Goal: Information Seeking & Learning: Understand process/instructions

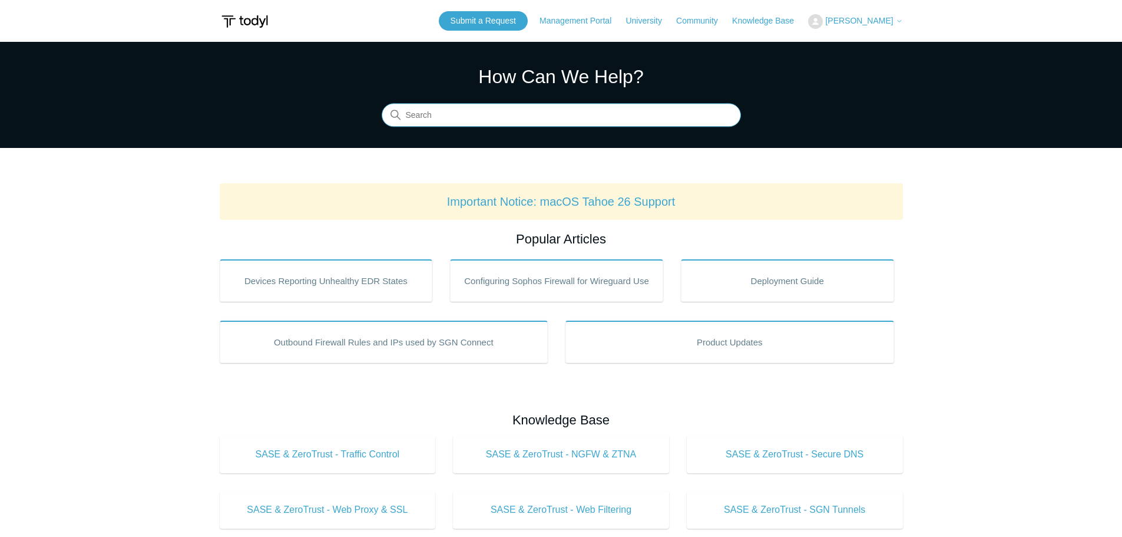
click at [484, 117] on input "Search" at bounding box center [561, 116] width 359 height 24
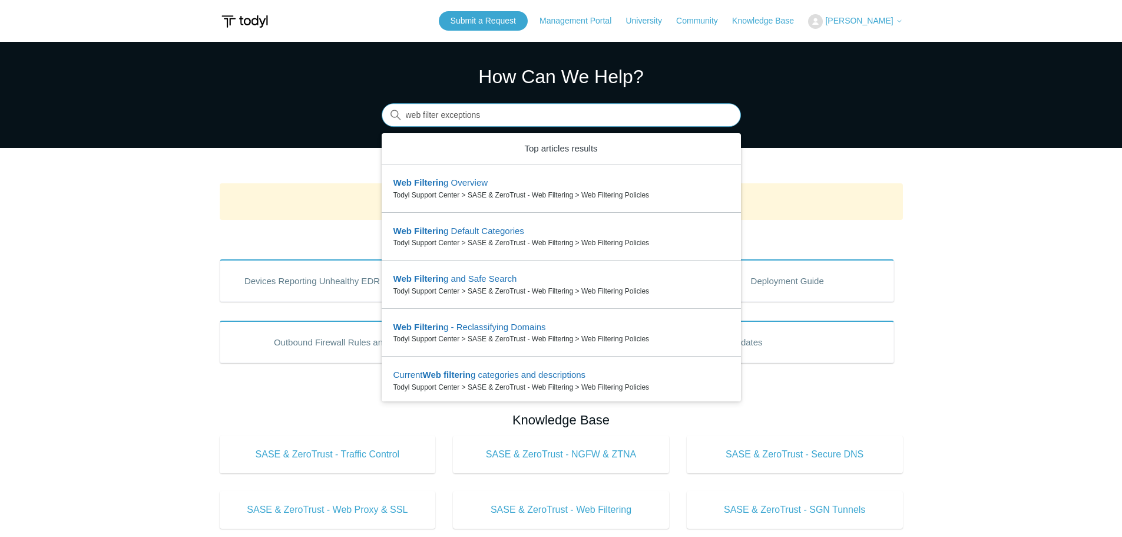
type input "web filter exceptions"
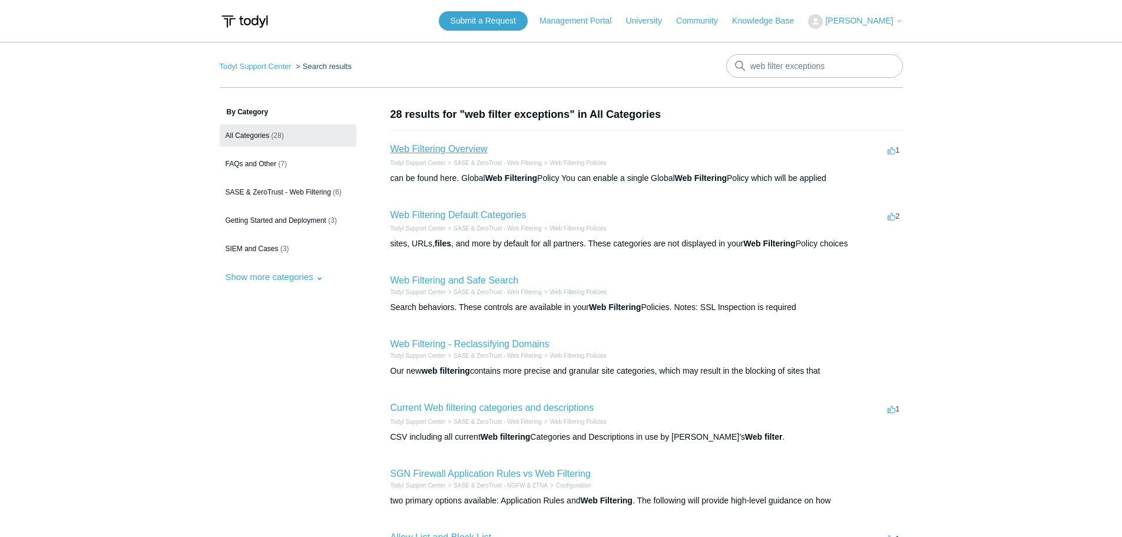
click at [464, 150] on link "Web Filtering Overview" at bounding box center [439, 149] width 97 height 10
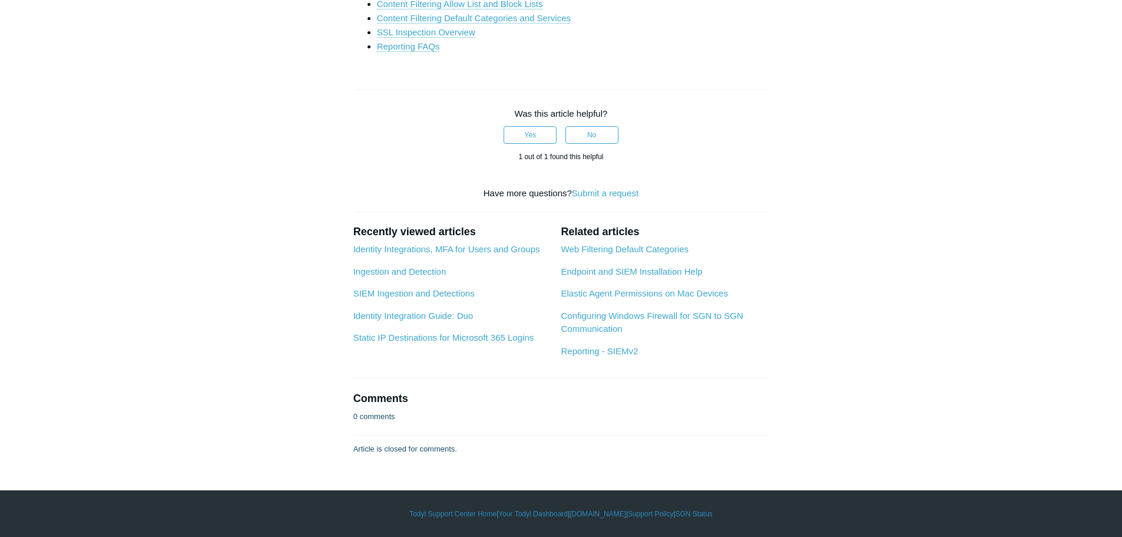
scroll to position [3476, 0]
click at [505, 9] on link "Content Filtering Allow List and Block Lists" at bounding box center [460, 4] width 166 height 11
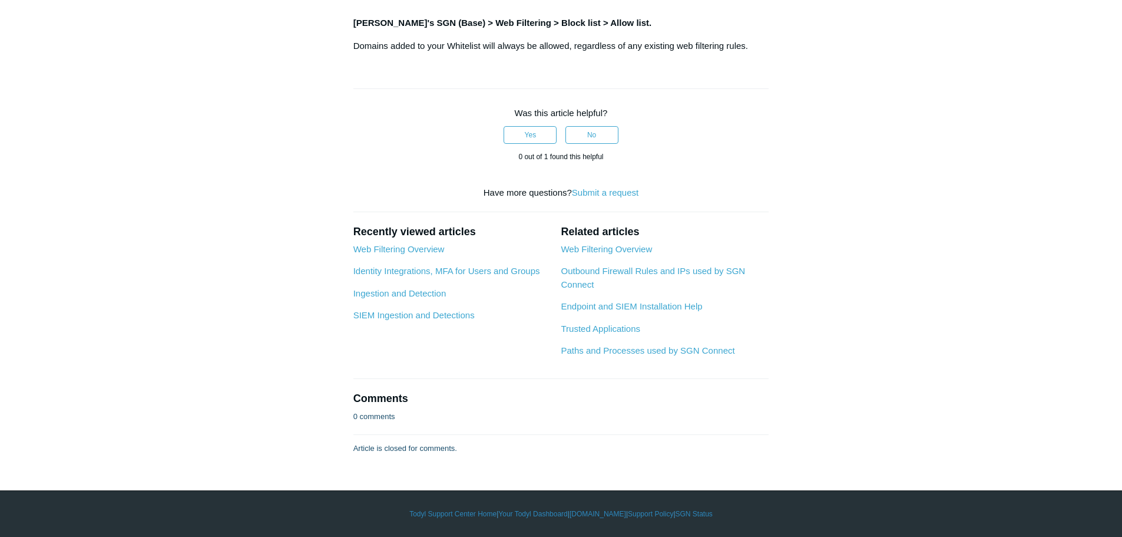
scroll to position [1066, 0]
